Goal: Task Accomplishment & Management: Complete application form

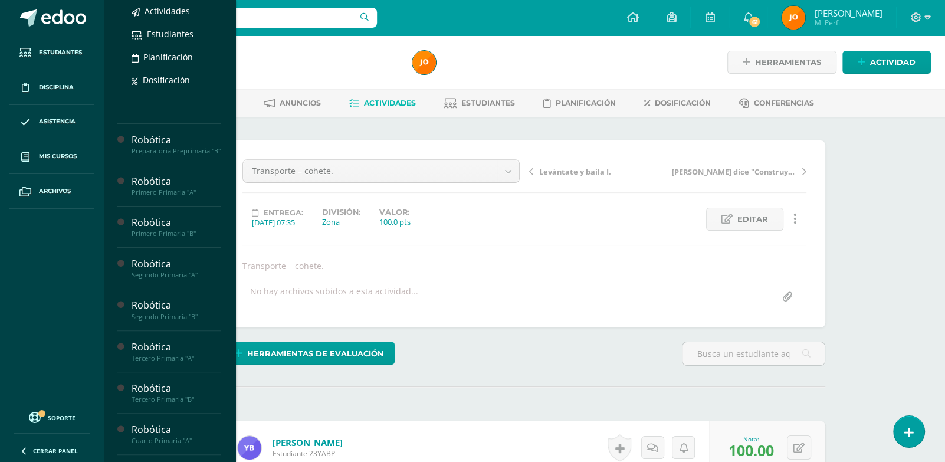
scroll to position [178, 0]
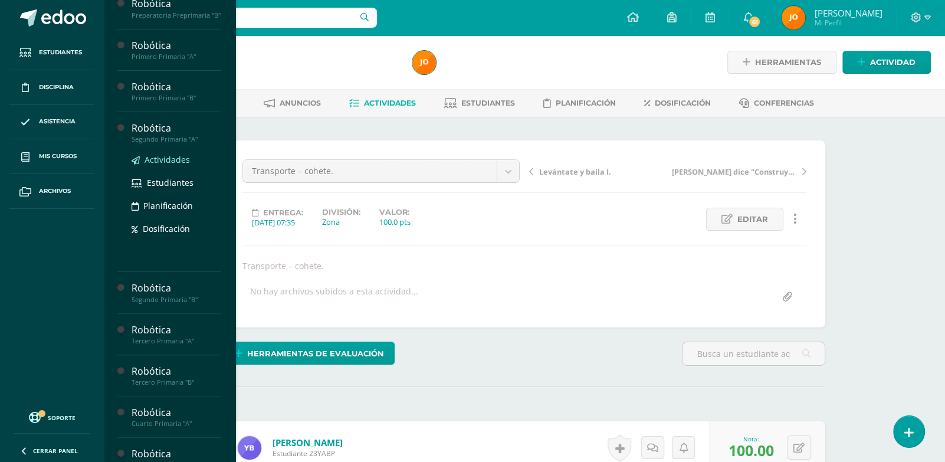
click at [159, 165] on span "Actividades" at bounding box center [167, 159] width 45 height 11
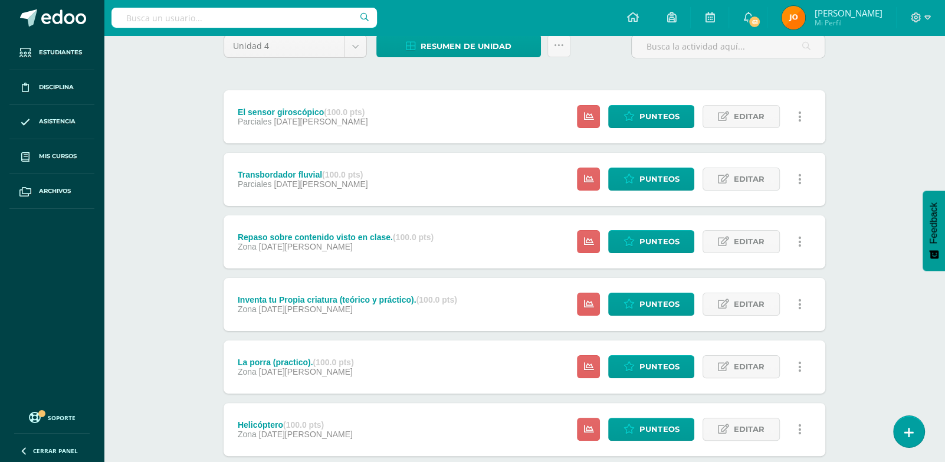
scroll to position [105, 0]
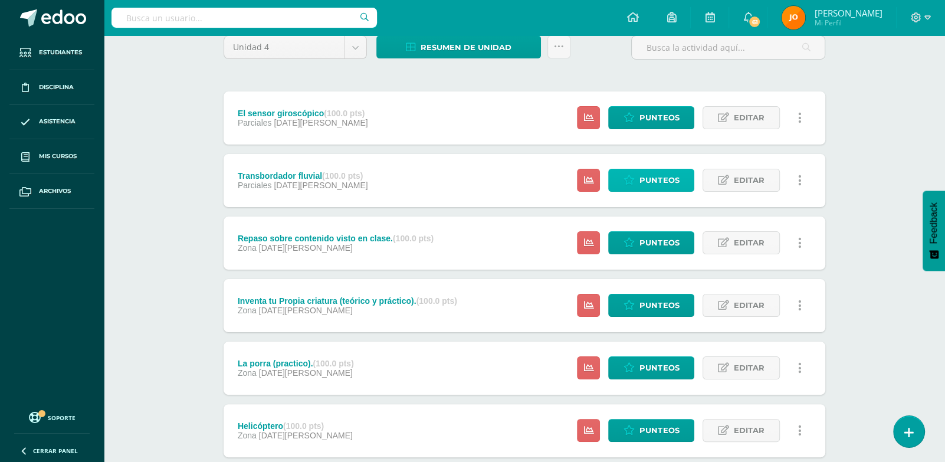
click at [694, 183] on link "Punteos" at bounding box center [651, 180] width 86 height 23
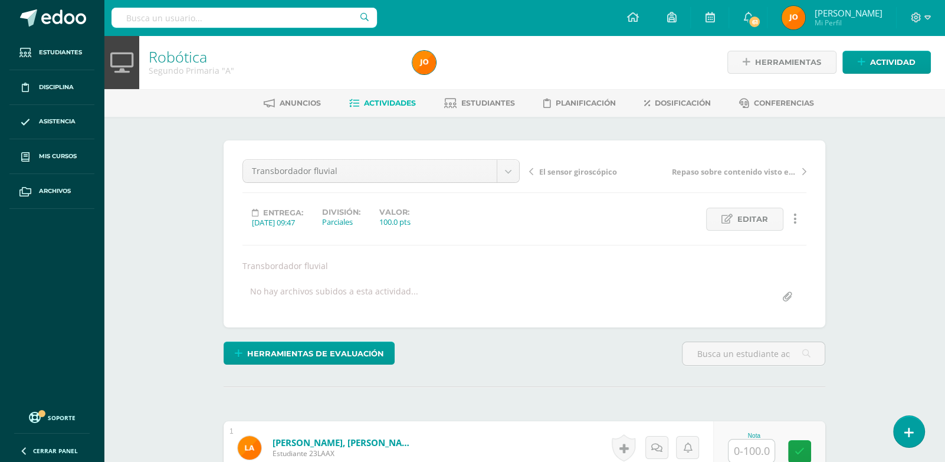
click at [915, 434] on link at bounding box center [909, 431] width 34 height 34
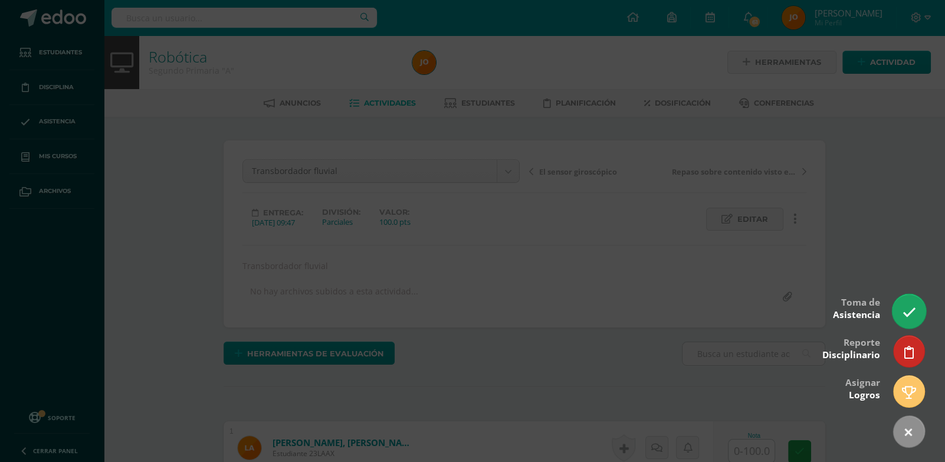
click at [914, 298] on link at bounding box center [909, 311] width 34 height 34
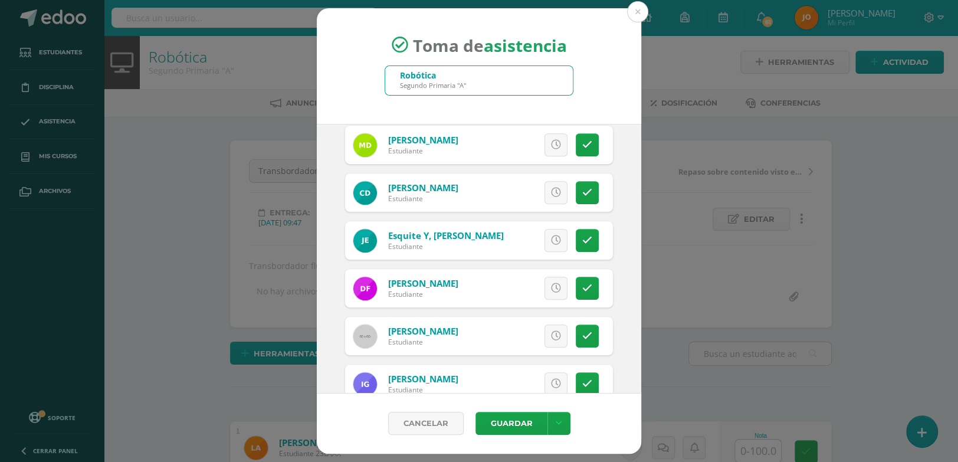
scroll to position [566, 0]
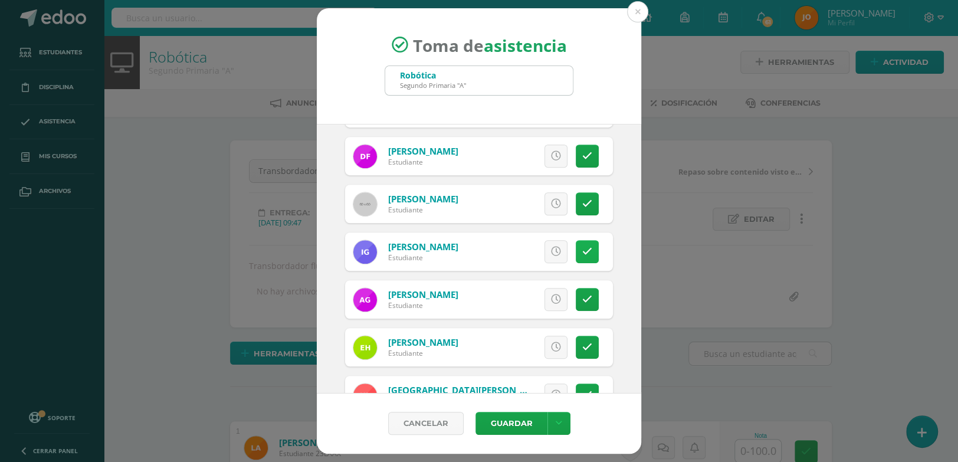
click at [584, 252] on link at bounding box center [587, 251] width 23 height 23
click at [509, 413] on button "Guardar" at bounding box center [511, 423] width 72 height 23
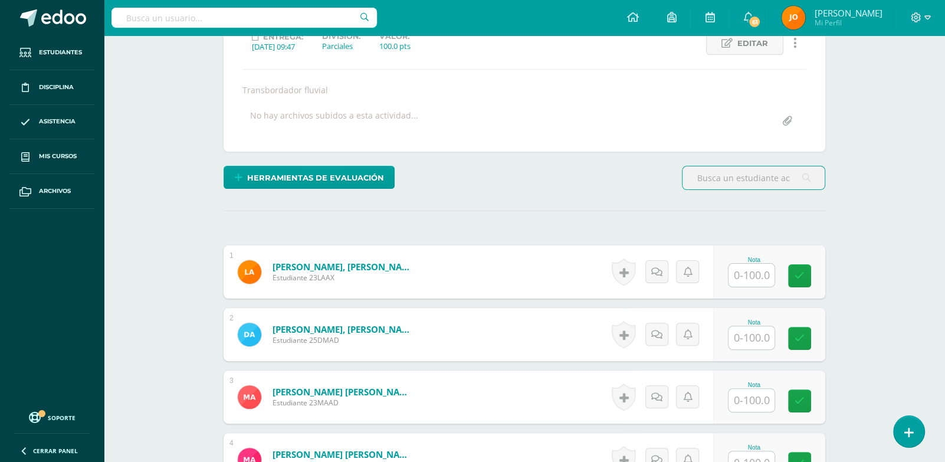
scroll to position [176, 0]
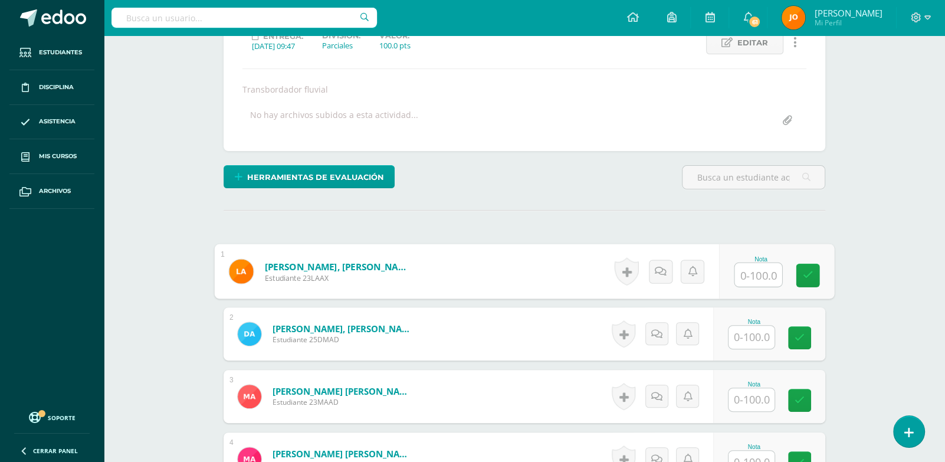
click at [766, 280] on input "text" at bounding box center [758, 275] width 47 height 24
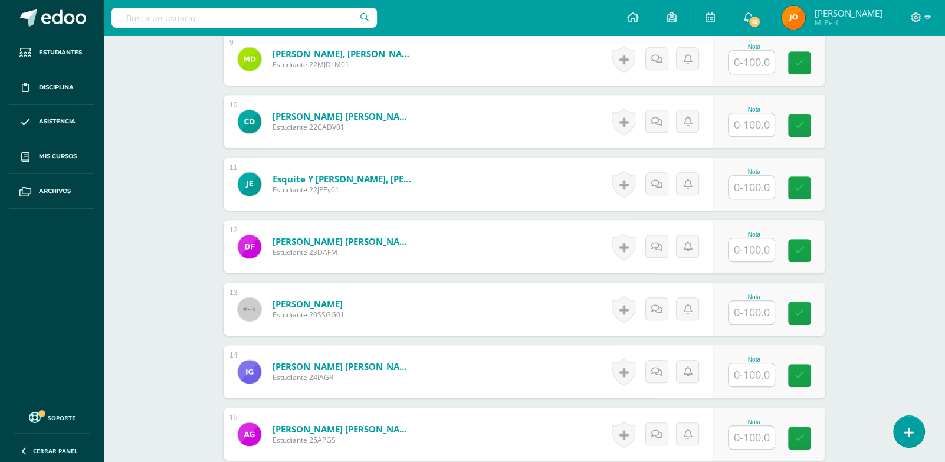
scroll to position [898, 0]
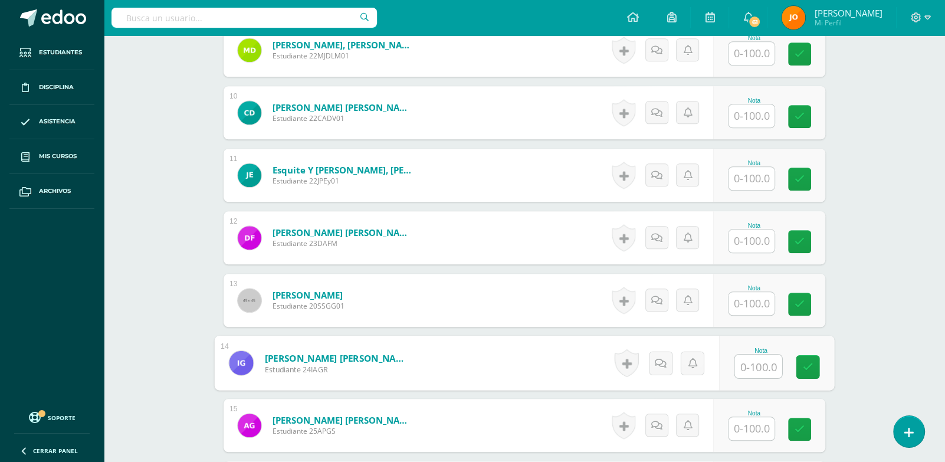
click at [762, 356] on input "text" at bounding box center [758, 367] width 47 height 24
type input "0"
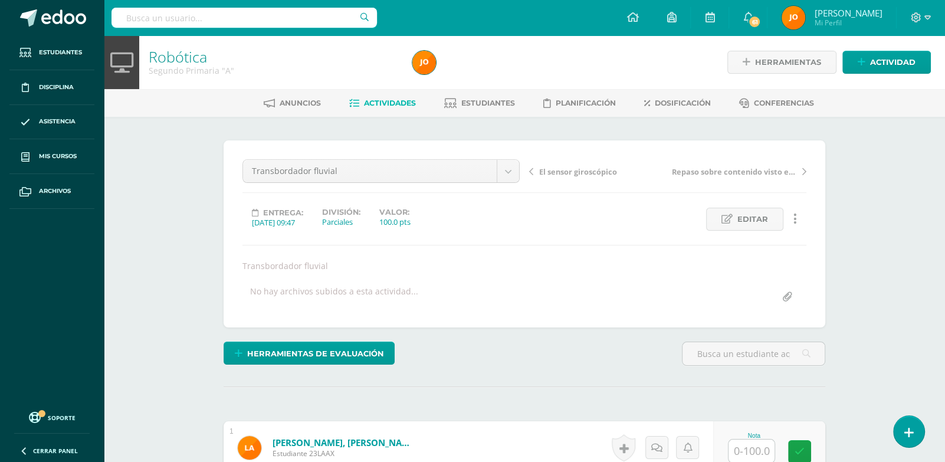
scroll to position [124, 0]
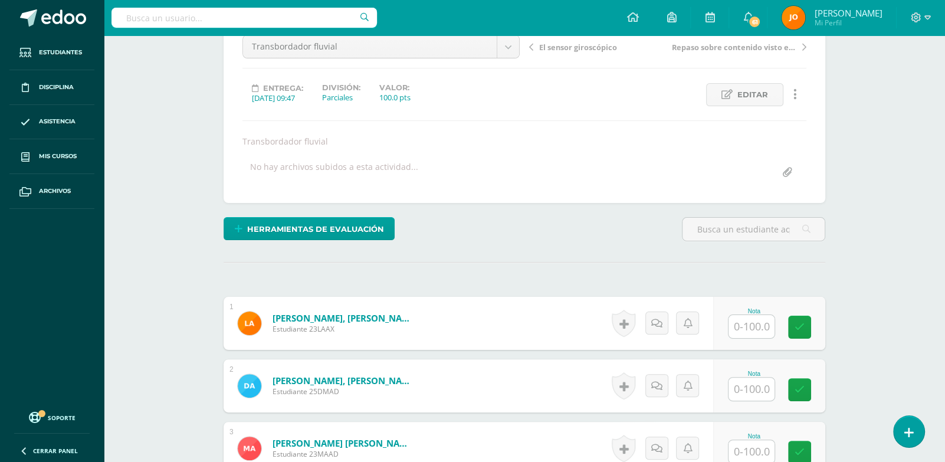
click at [757, 329] on input "text" at bounding box center [751, 326] width 46 height 23
drag, startPoint x: 770, startPoint y: 327, endPoint x: 741, endPoint y: 326, distance: 28.9
click at [741, 326] on input "100" at bounding box center [758, 327] width 47 height 24
type input "100"
paste input "100"
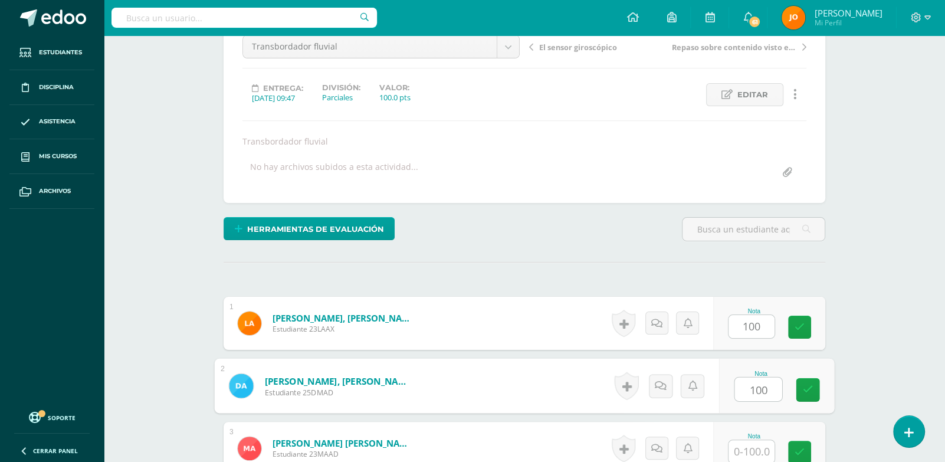
type input "100"
paste input "100"
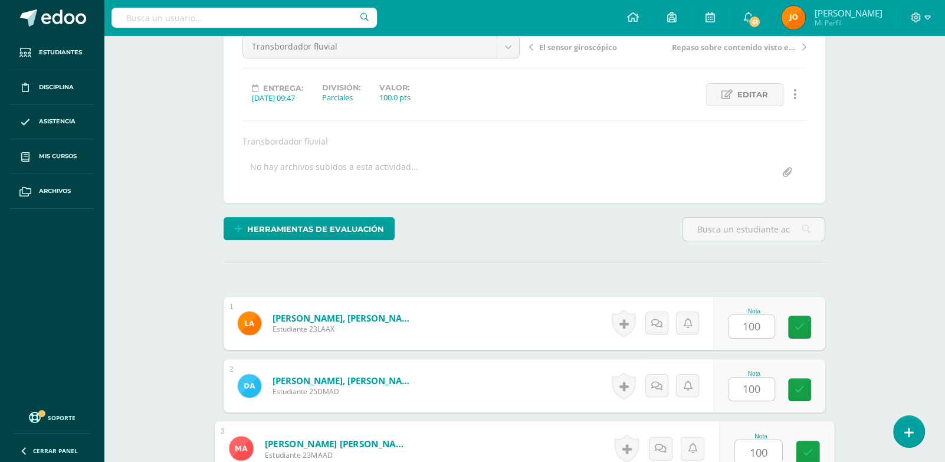
type input "100"
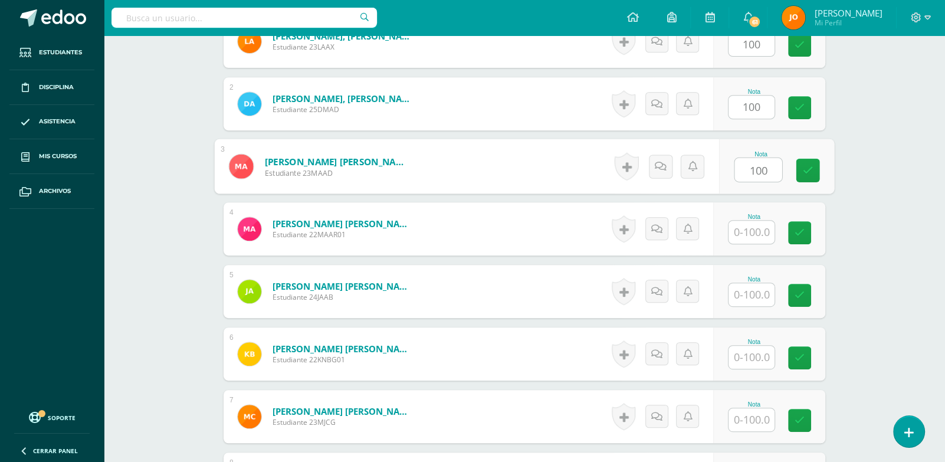
paste input "100"
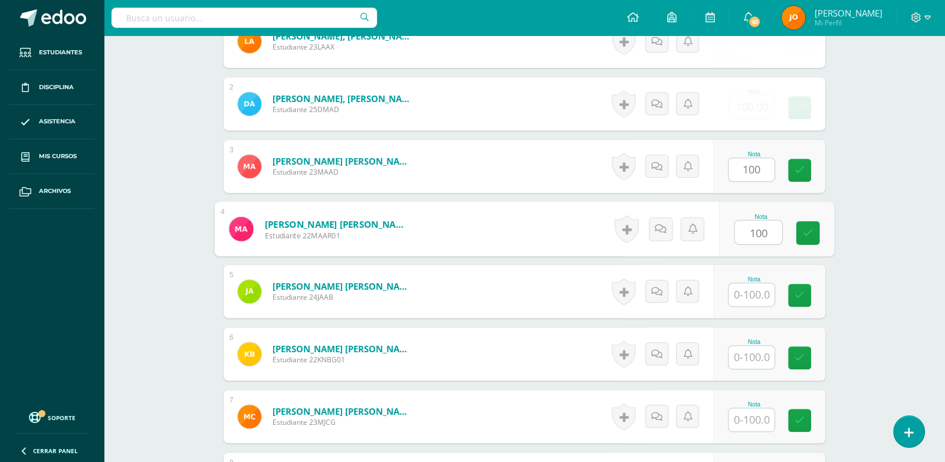
type input "100"
paste input "100"
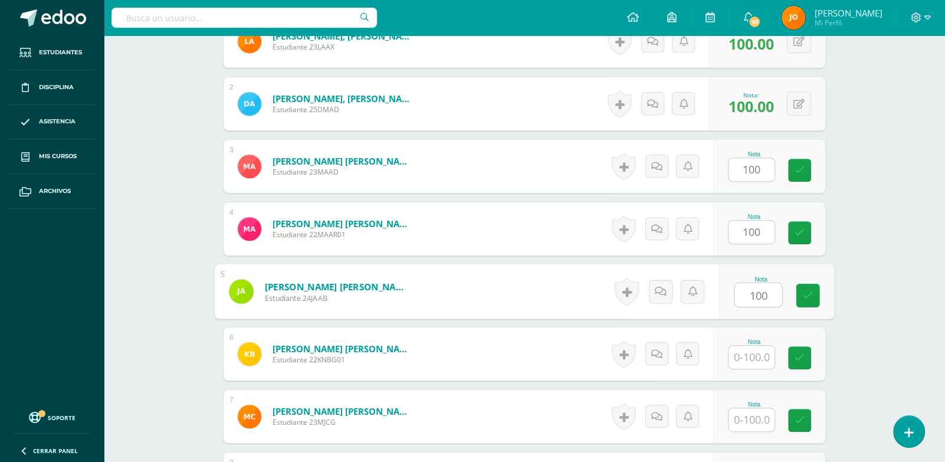
type input "100"
paste input "100"
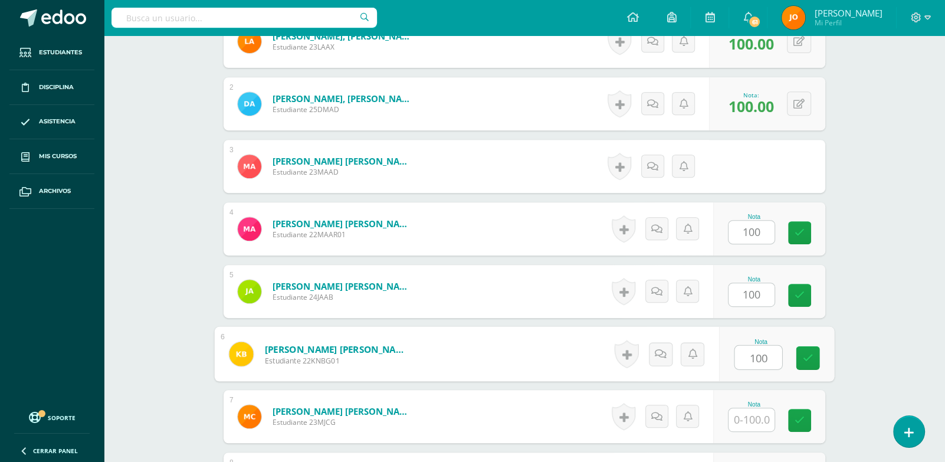
type input "100"
paste input "100"
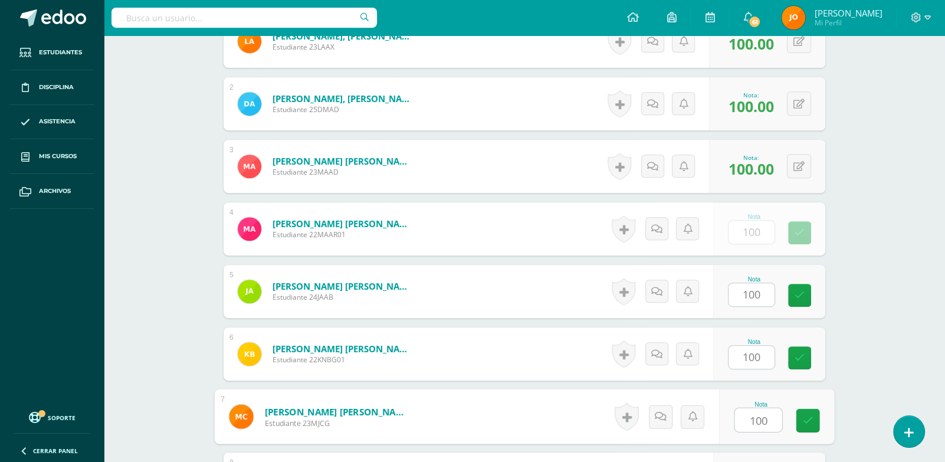
type input "100"
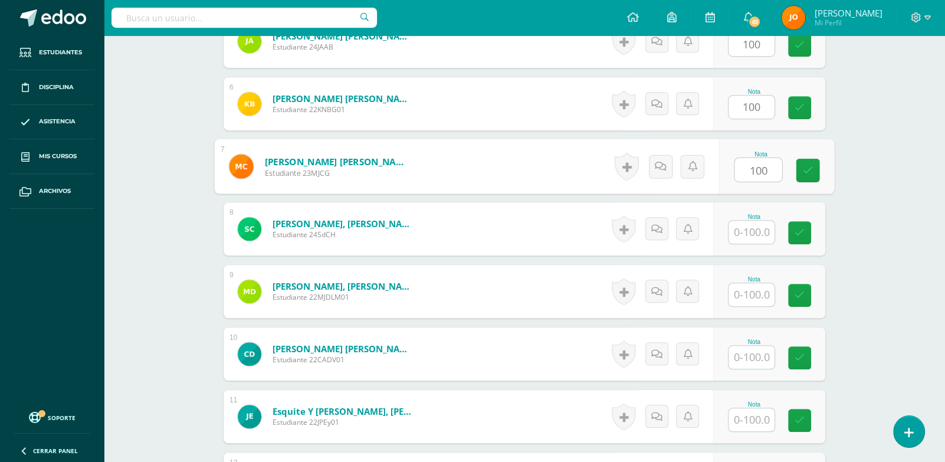
paste input "100"
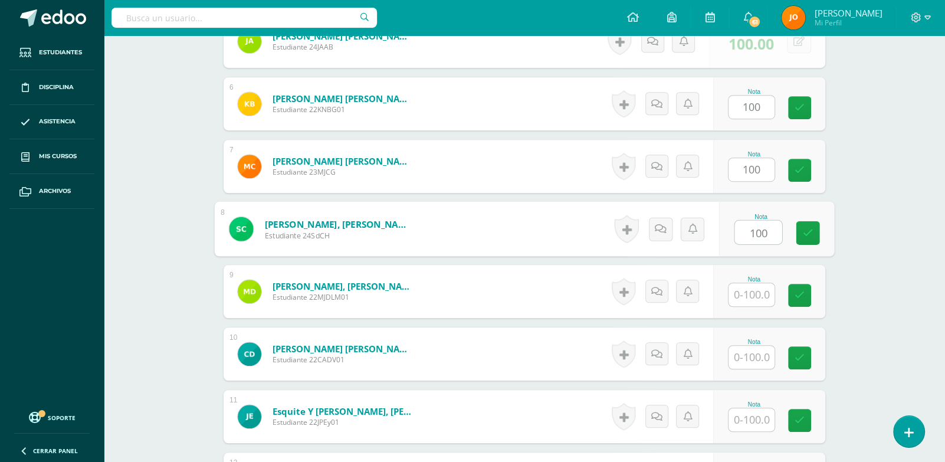
type input "100"
paste input "100"
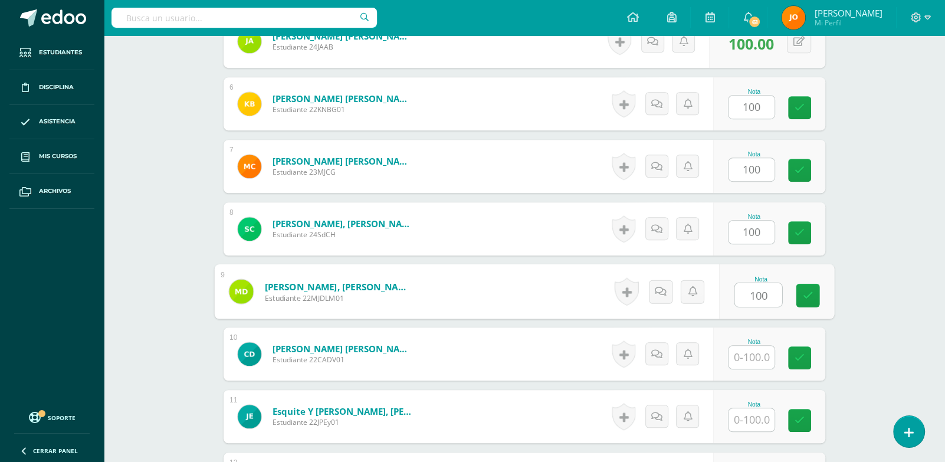
type input "100"
paste input "100"
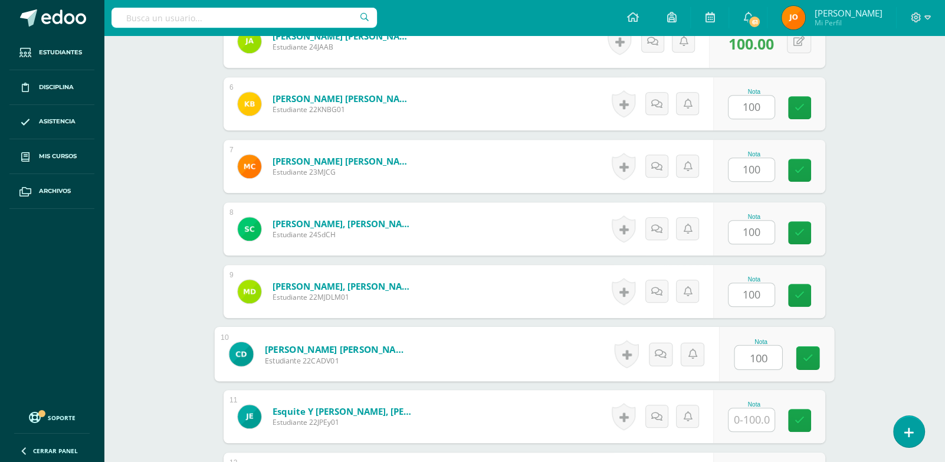
type input "100"
paste input "100"
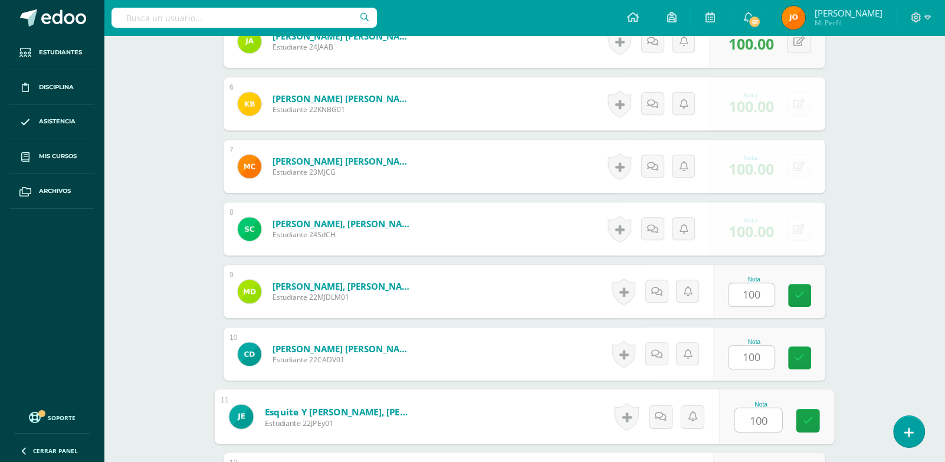
type input "100"
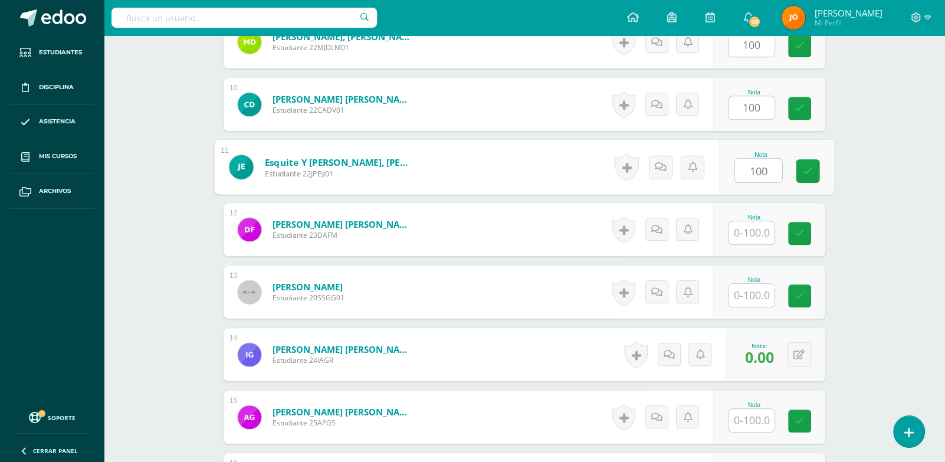
paste input "100"
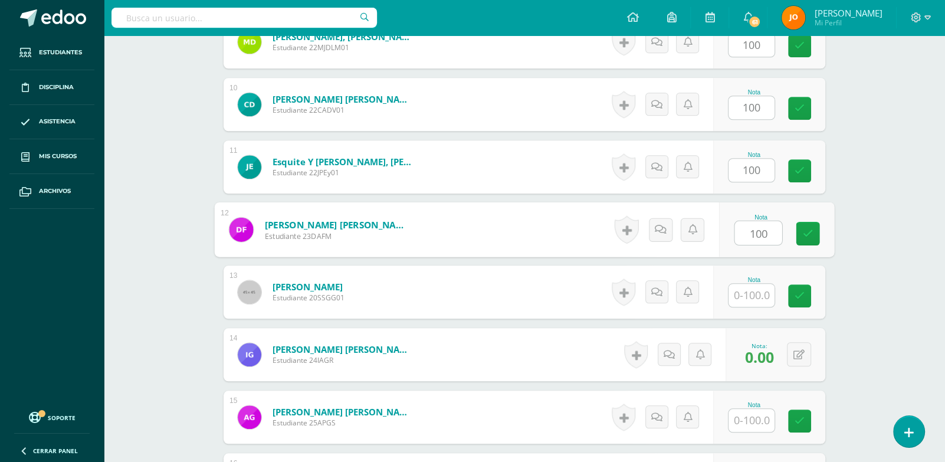
type input "100"
paste input "100"
type input "100"
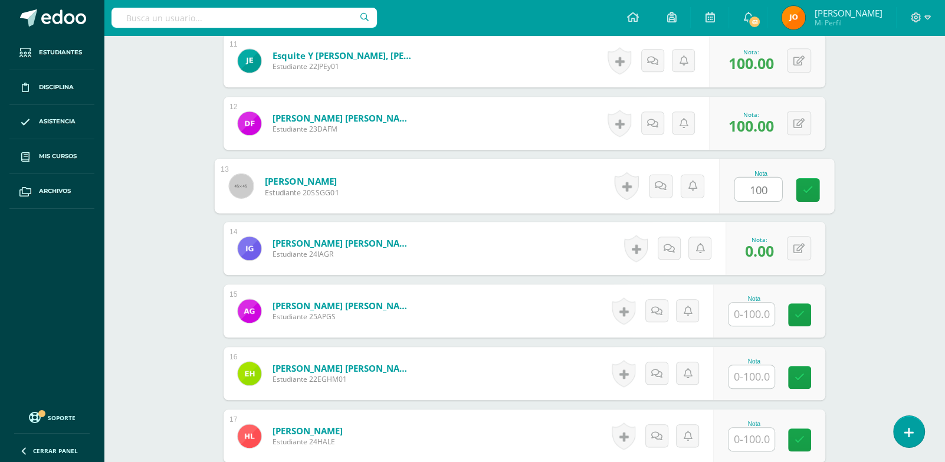
scroll to position [1013, 0]
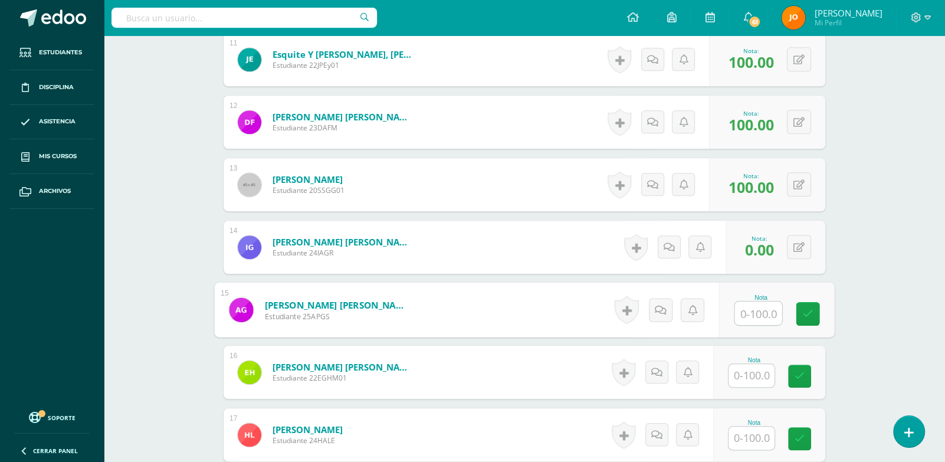
click at [753, 313] on input "text" at bounding box center [758, 313] width 47 height 24
paste input "100"
type input "100"
paste input "100"
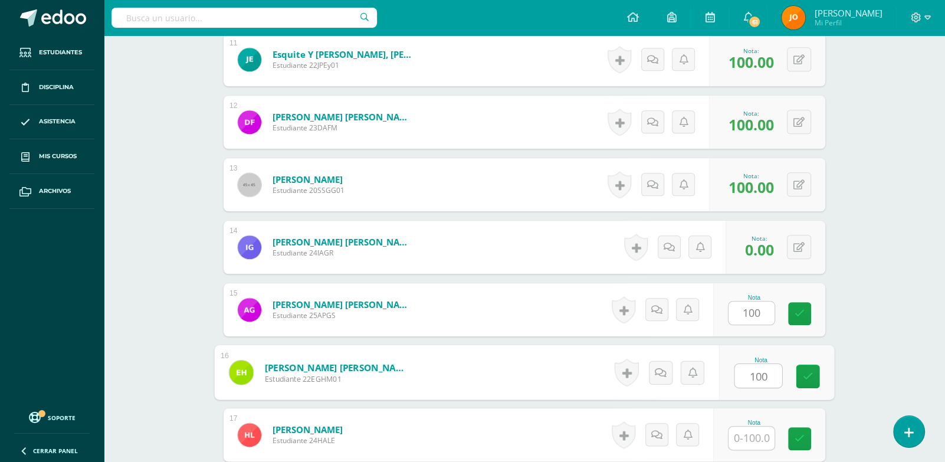
paste input "100"
type input "100100"
paste input "100"
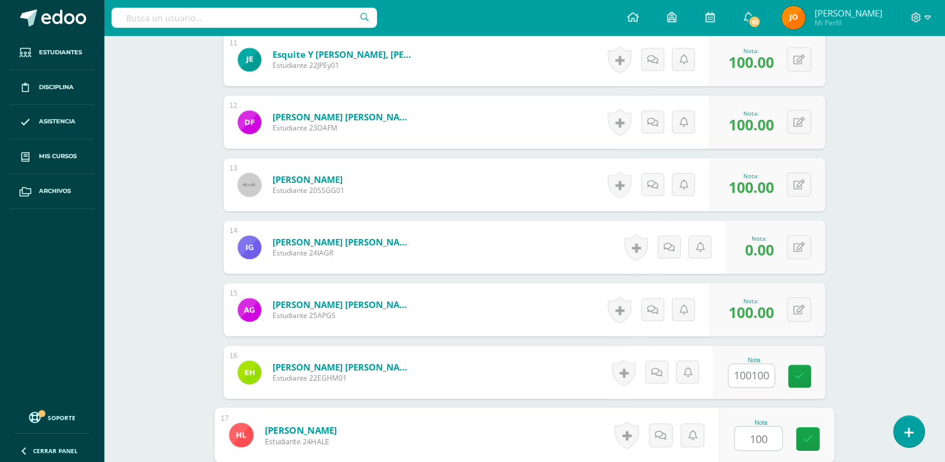
type input "100"
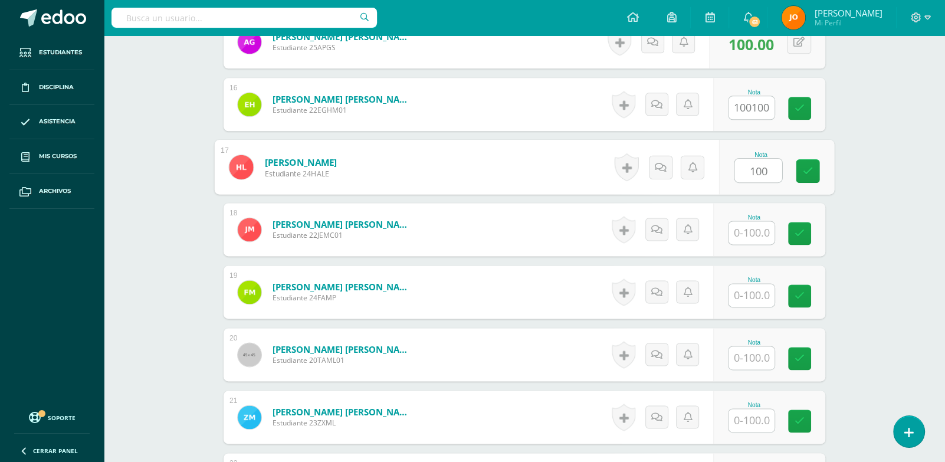
paste input "100"
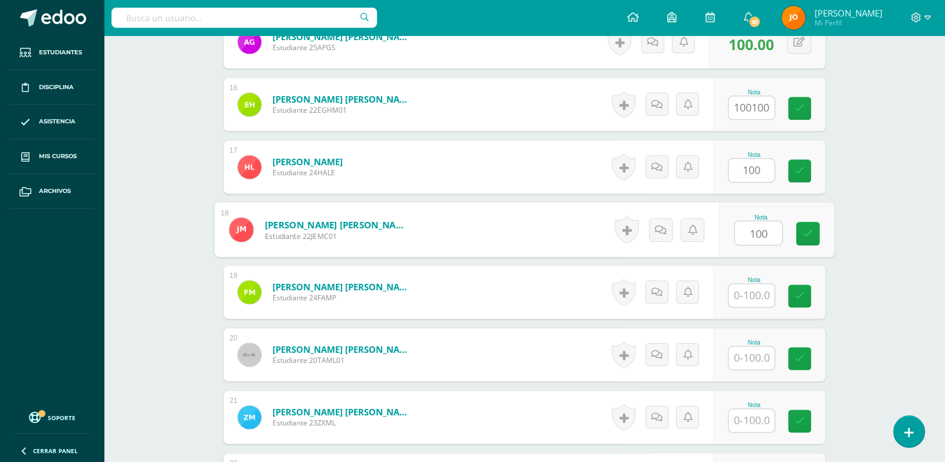
type input "100"
type input "0"
paste input "100"
type input "100"
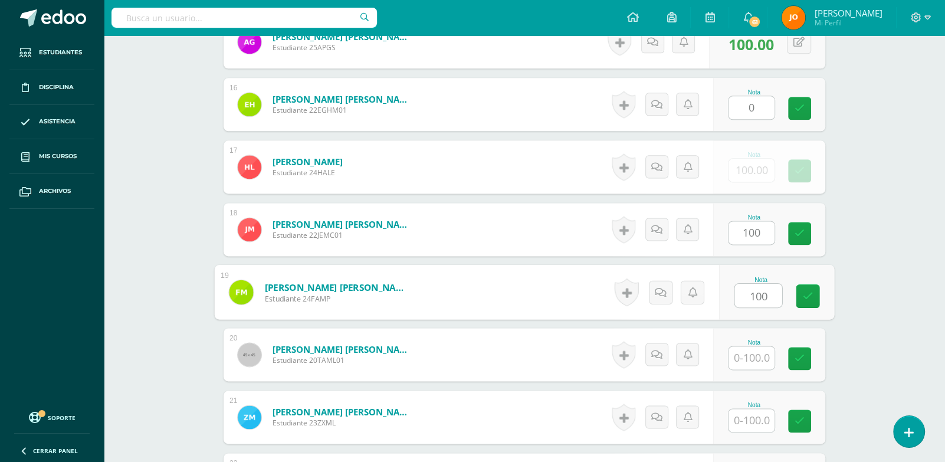
type input "0.00"
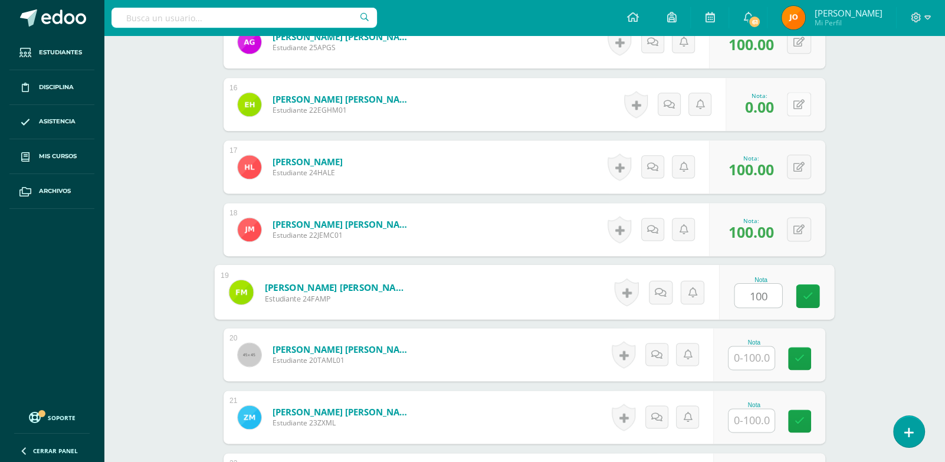
type input "100"
click at [794, 103] on div "0 Logros Logros obtenidos Aún no hay logros agregados Nota: 0.00" at bounding box center [776, 104] width 100 height 53
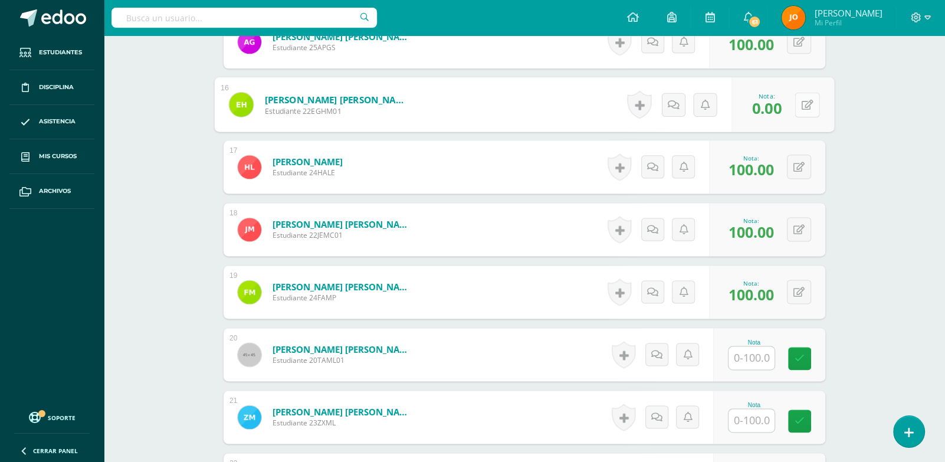
click at [803, 103] on icon at bounding box center [808, 104] width 12 height 10
paste input "100"
type input "100"
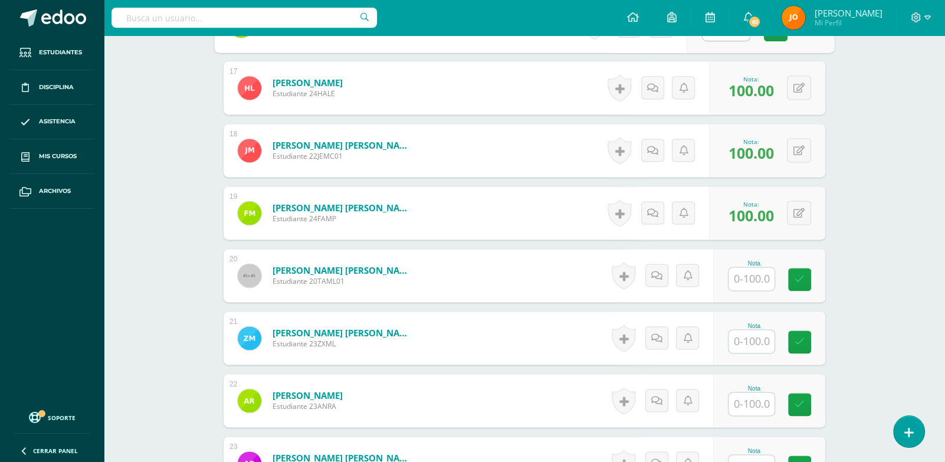
scroll to position [1365, 0]
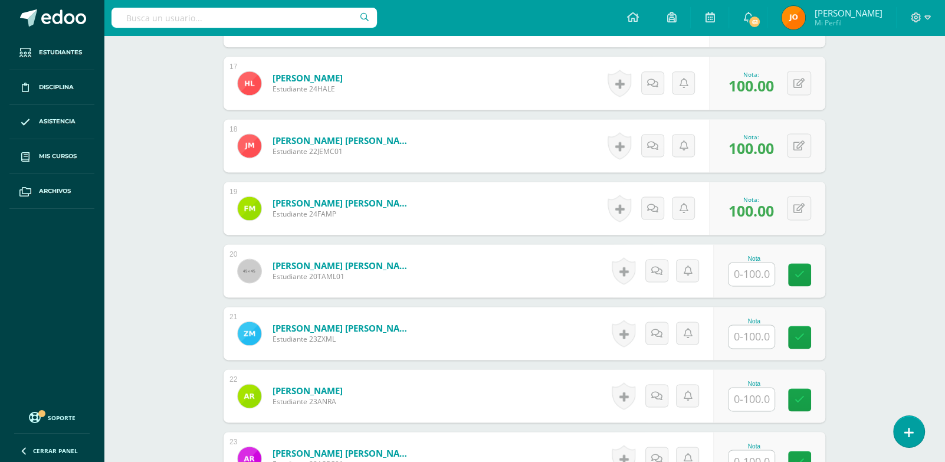
click at [762, 278] on input "text" at bounding box center [751, 273] width 46 height 23
paste input "100"
type input "100"
paste input "100"
type input "100"
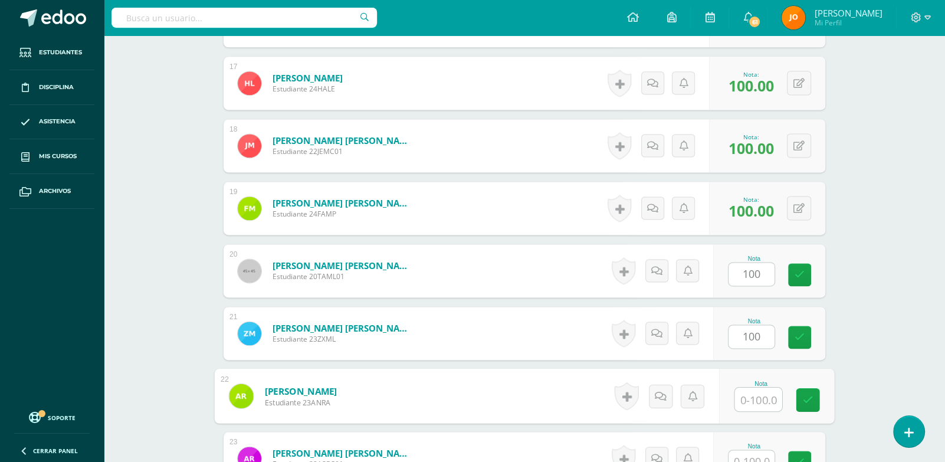
paste input "100"
type input "100"
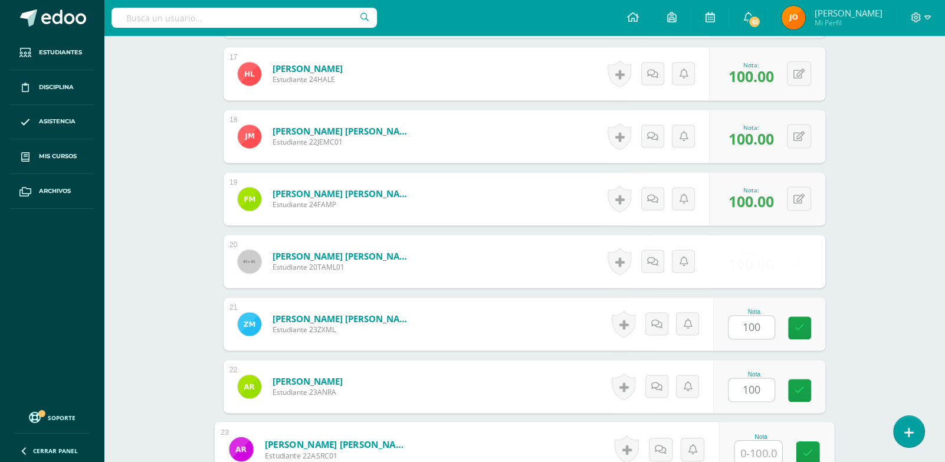
paste input "100"
type input "100"
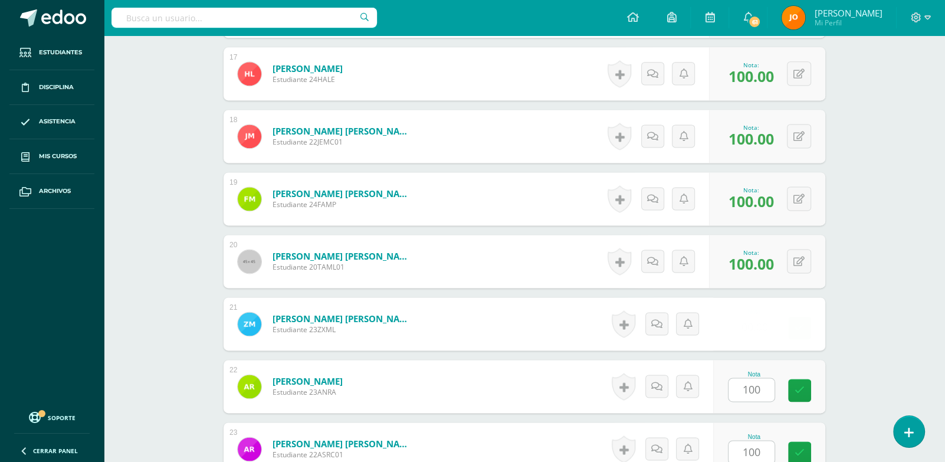
click at [762, 278] on div "0 Logros Logros obtenidos Aún no hay logros agregados Nota: 100.00" at bounding box center [767, 261] width 116 height 53
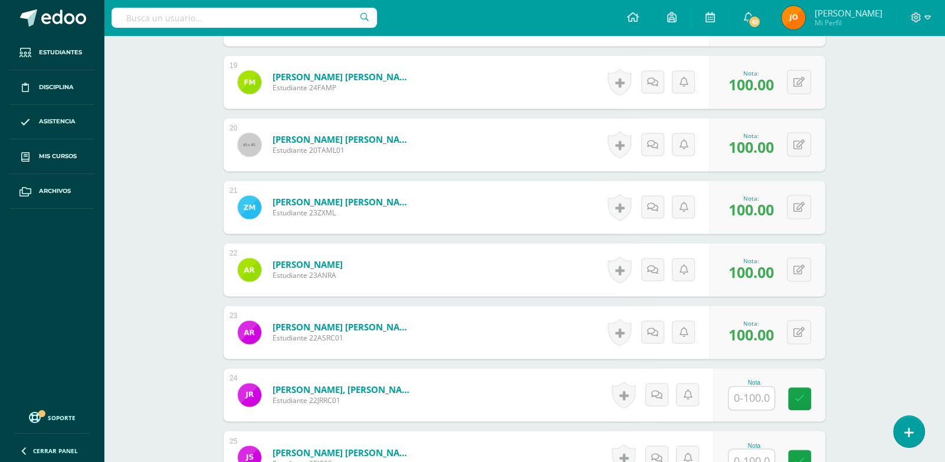
scroll to position [1557, 0]
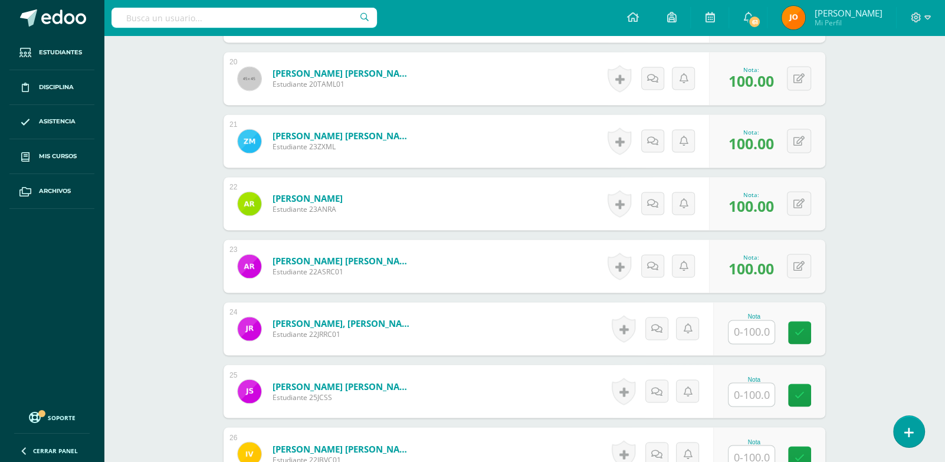
click at [751, 327] on input "text" at bounding box center [751, 331] width 46 height 23
paste input "100"
type input "100"
paste input "100"
type input "100"
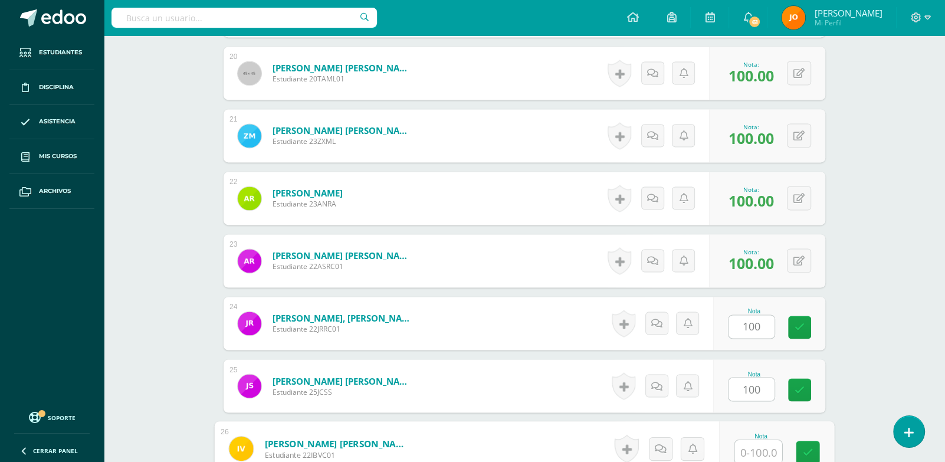
paste input "100"
type input "100"
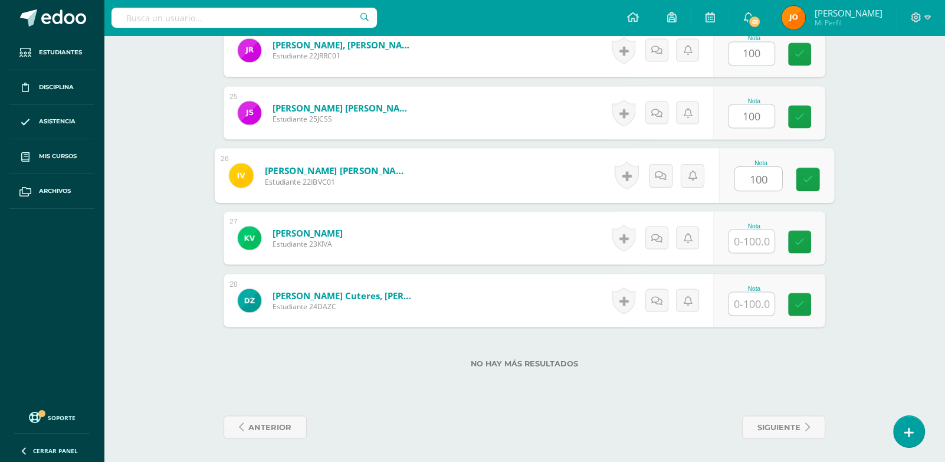
paste input "100"
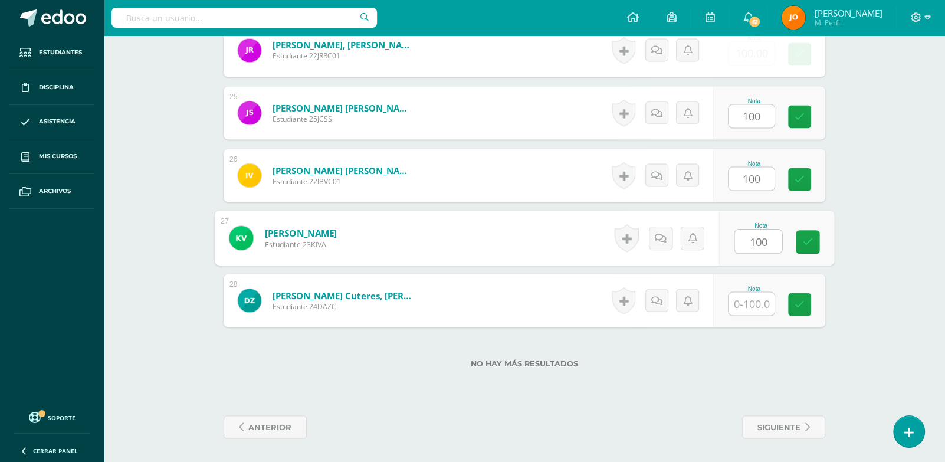
type input "100"
paste input "100"
type input "100"
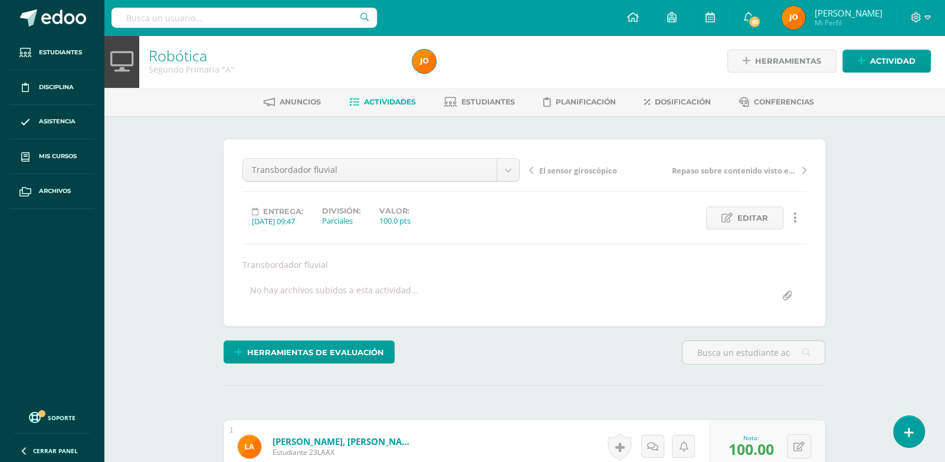
scroll to position [0, 0]
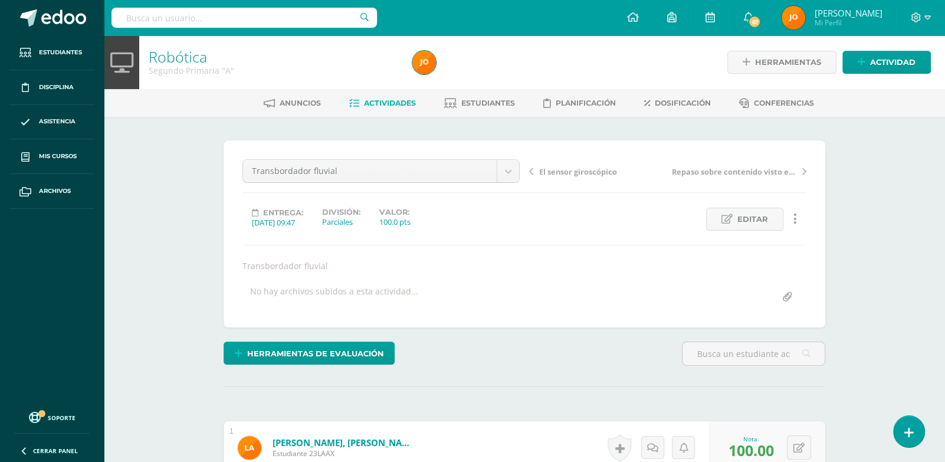
click at [366, 104] on span "Actividades" at bounding box center [390, 103] width 52 height 9
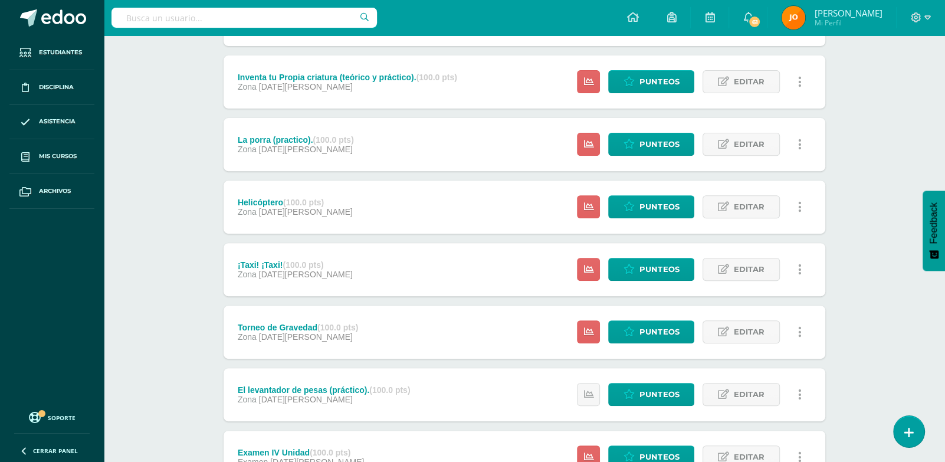
scroll to position [424, 0]
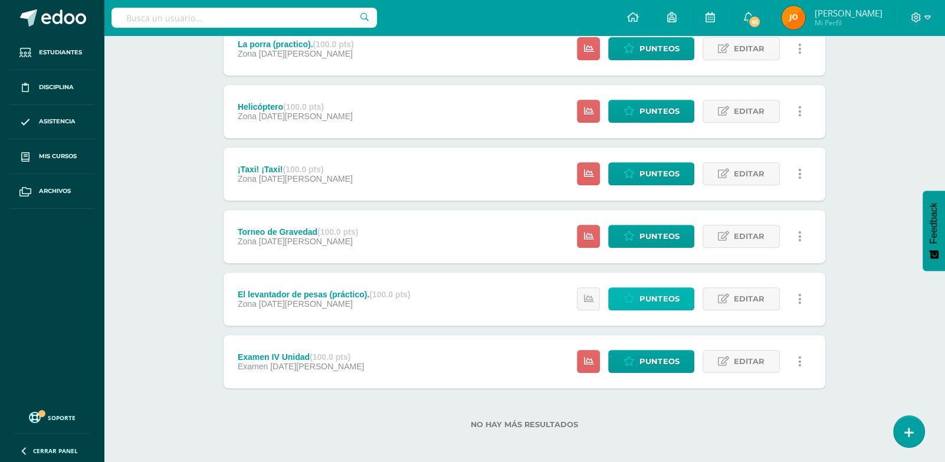
click at [641, 297] on span "Punteos" at bounding box center [659, 299] width 40 height 22
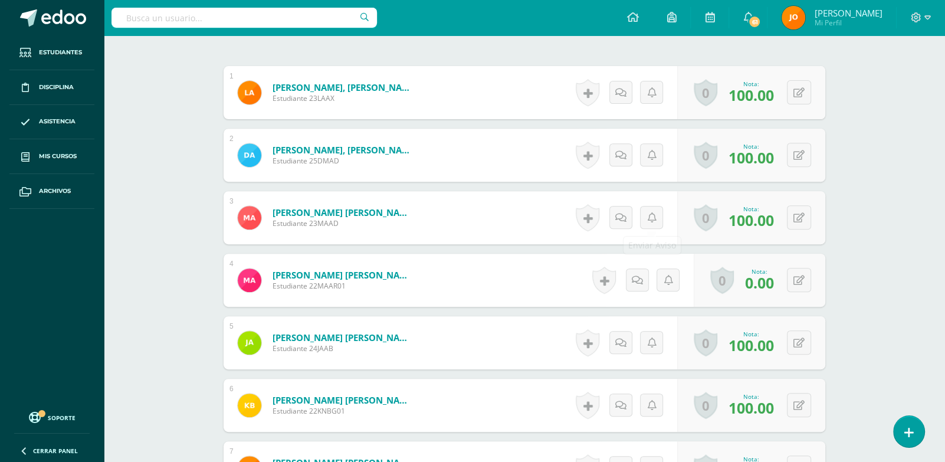
scroll to position [356, 0]
click at [805, 273] on button at bounding box center [799, 279] width 24 height 24
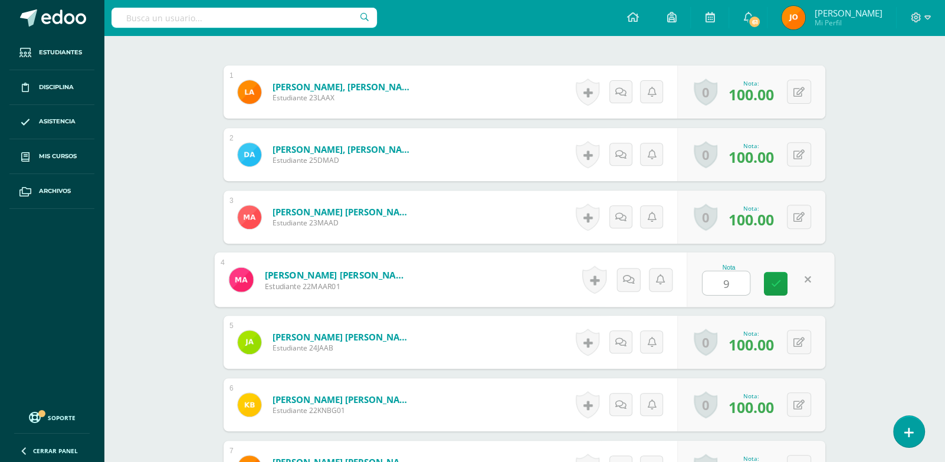
type input "95"
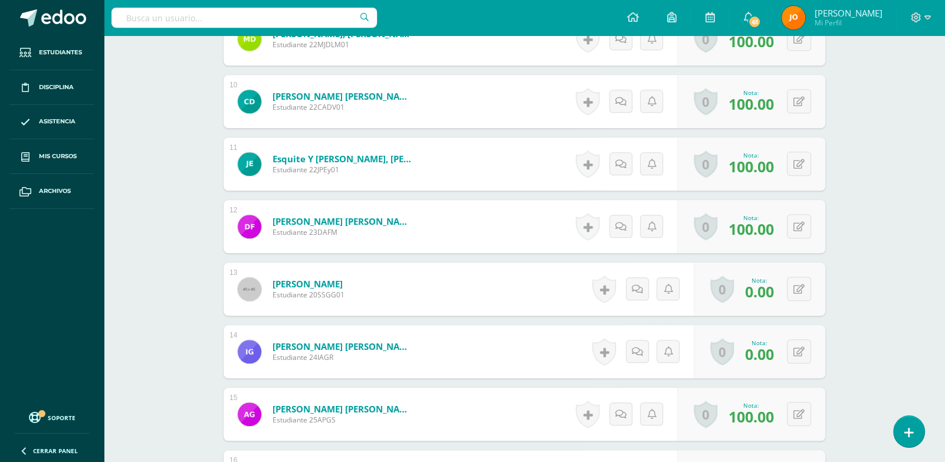
scroll to position [939, 0]
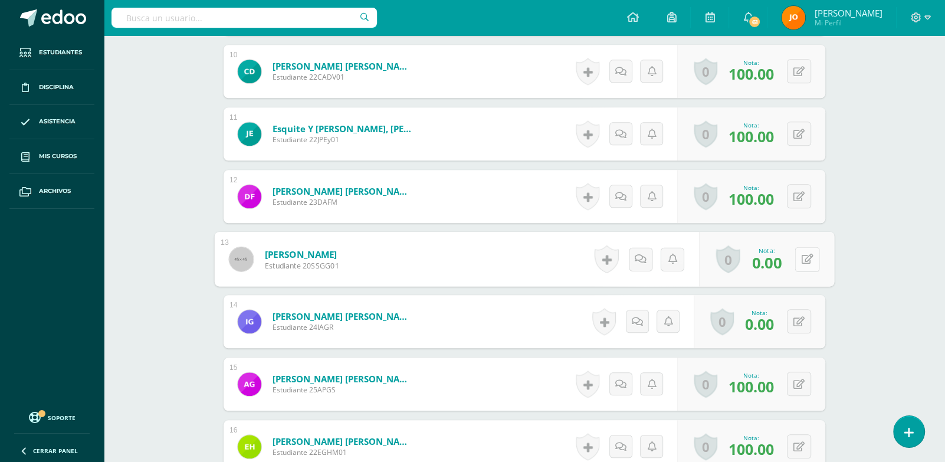
click at [799, 254] on button at bounding box center [807, 259] width 25 height 25
type input "95"
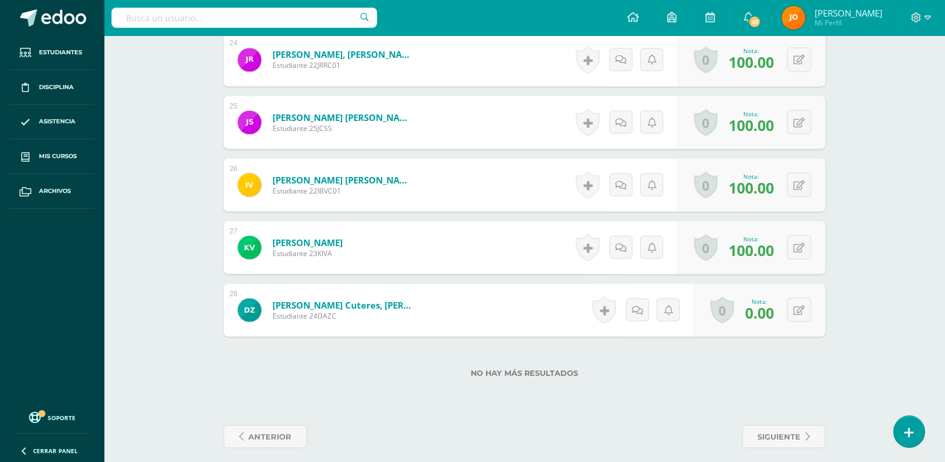
scroll to position [1836, 0]
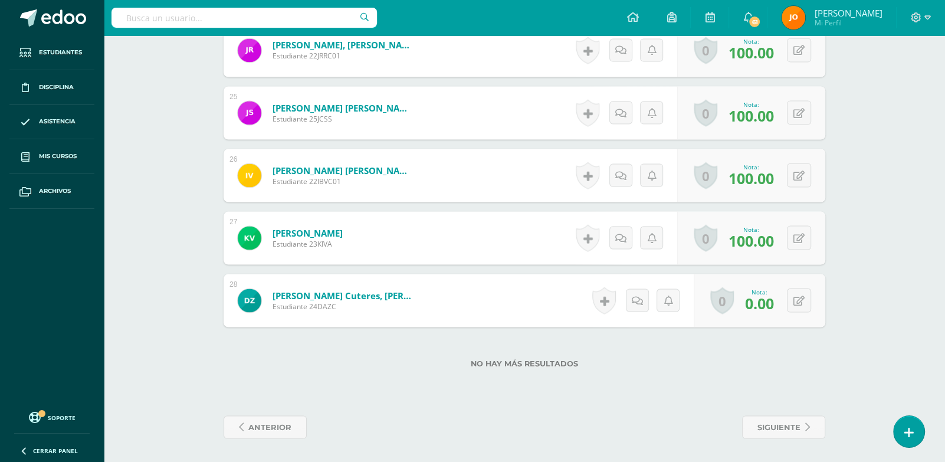
click at [792, 285] on div "0 [GEOGRAPHIC_DATA] Logros obtenidos Aún no hay logros agregados Nota: 0.00" at bounding box center [760, 300] width 132 height 53
click at [793, 288] on div "0 [GEOGRAPHIC_DATA] Logros obtenidos Aún no hay logros agregados Nota: 0.00" at bounding box center [760, 300] width 132 height 53
click at [803, 302] on icon at bounding box center [808, 300] width 12 height 10
type input "95"
